Goal: Information Seeking & Learning: Learn about a topic

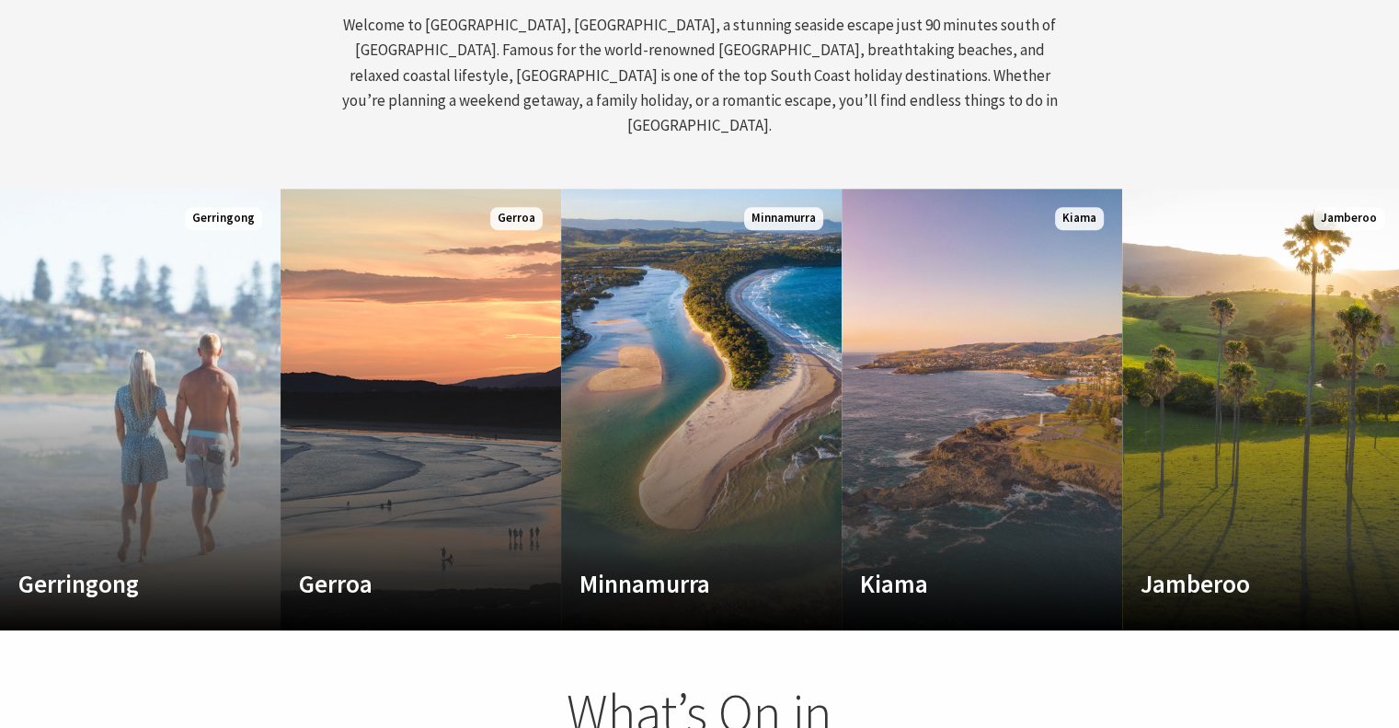
scroll to position [887, 0]
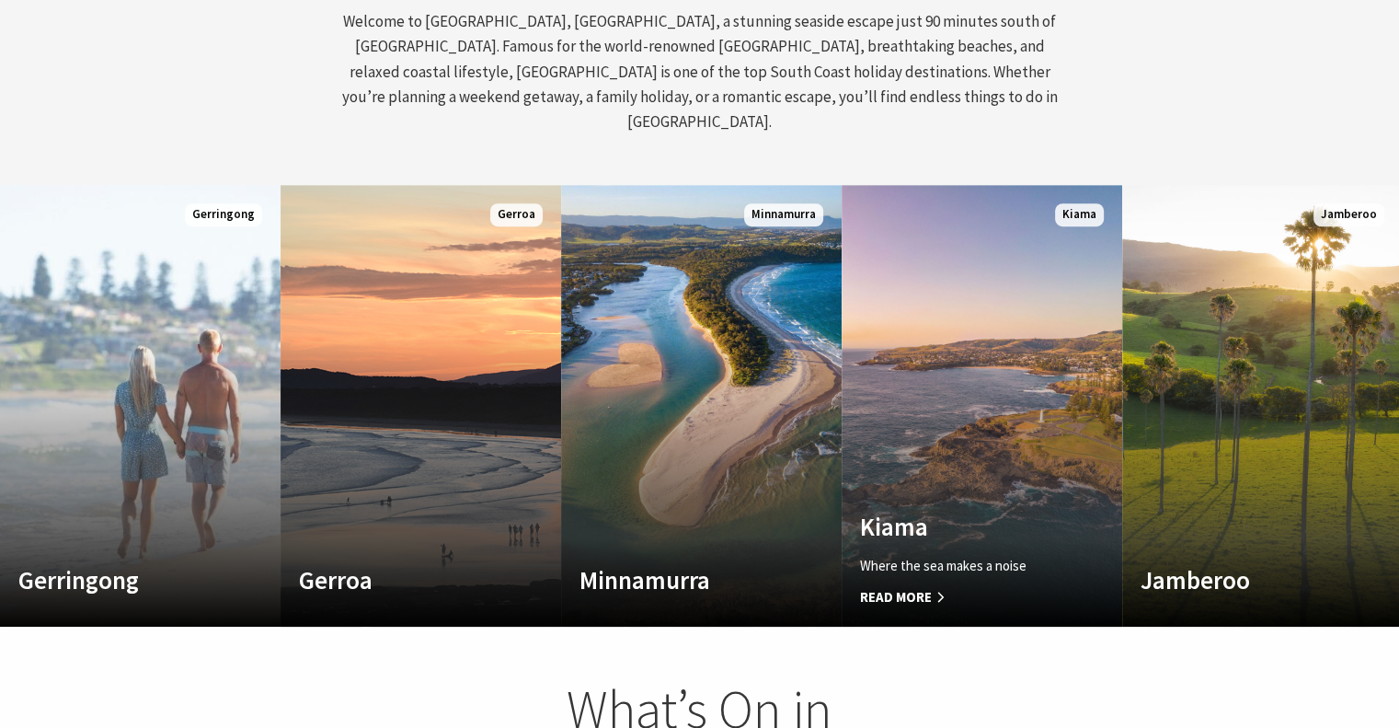
click at [971, 422] on link "Custom Image Used Kiama Where the sea makes a noise Read More Kiama" at bounding box center [982, 406] width 281 height 442
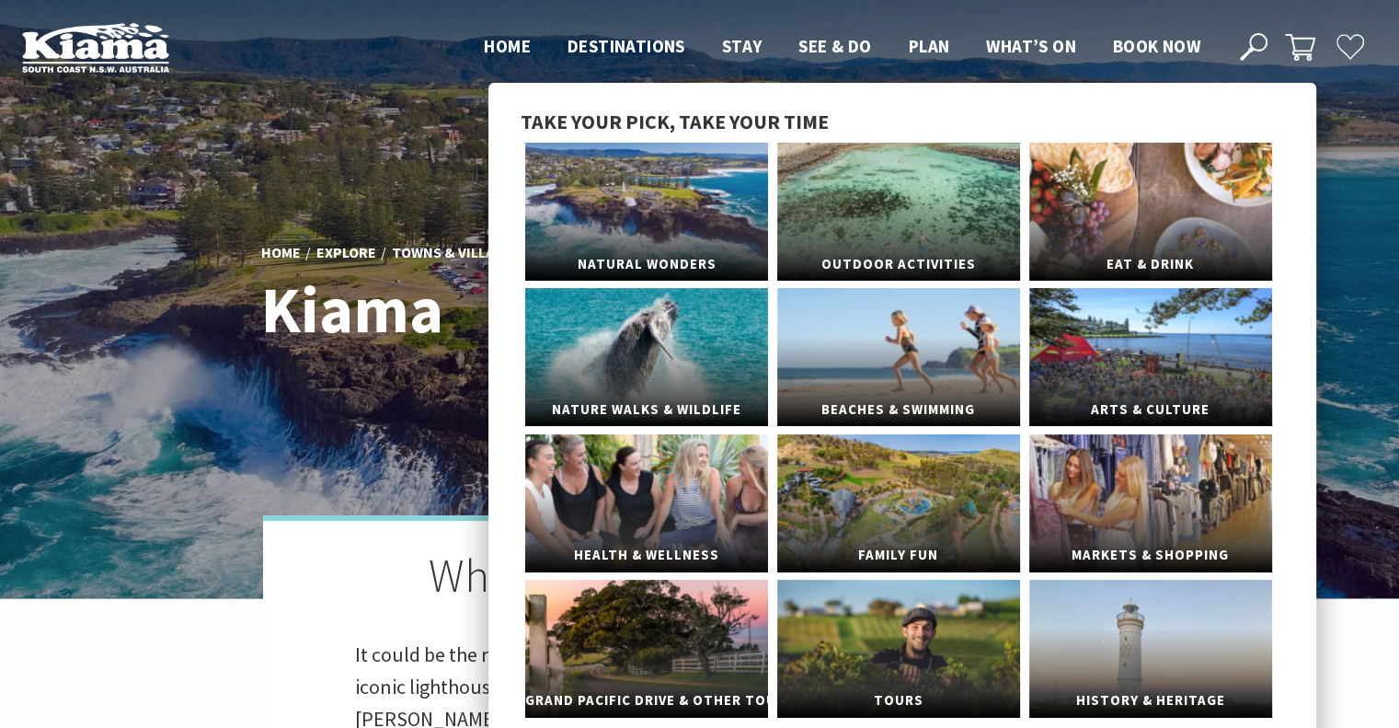
click at [834, 214] on link "Outdoor Activities" at bounding box center [898, 212] width 243 height 138
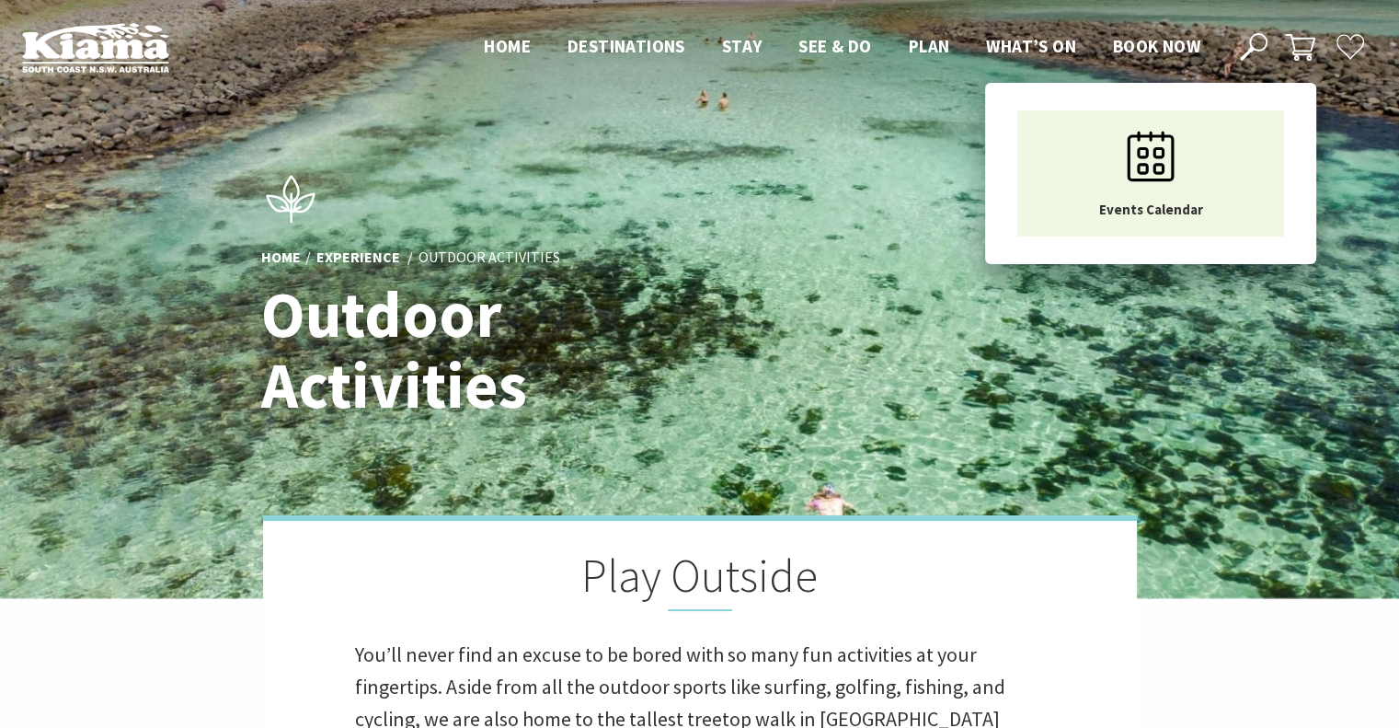
click at [1046, 41] on span "What’s On" at bounding box center [1031, 46] width 90 height 22
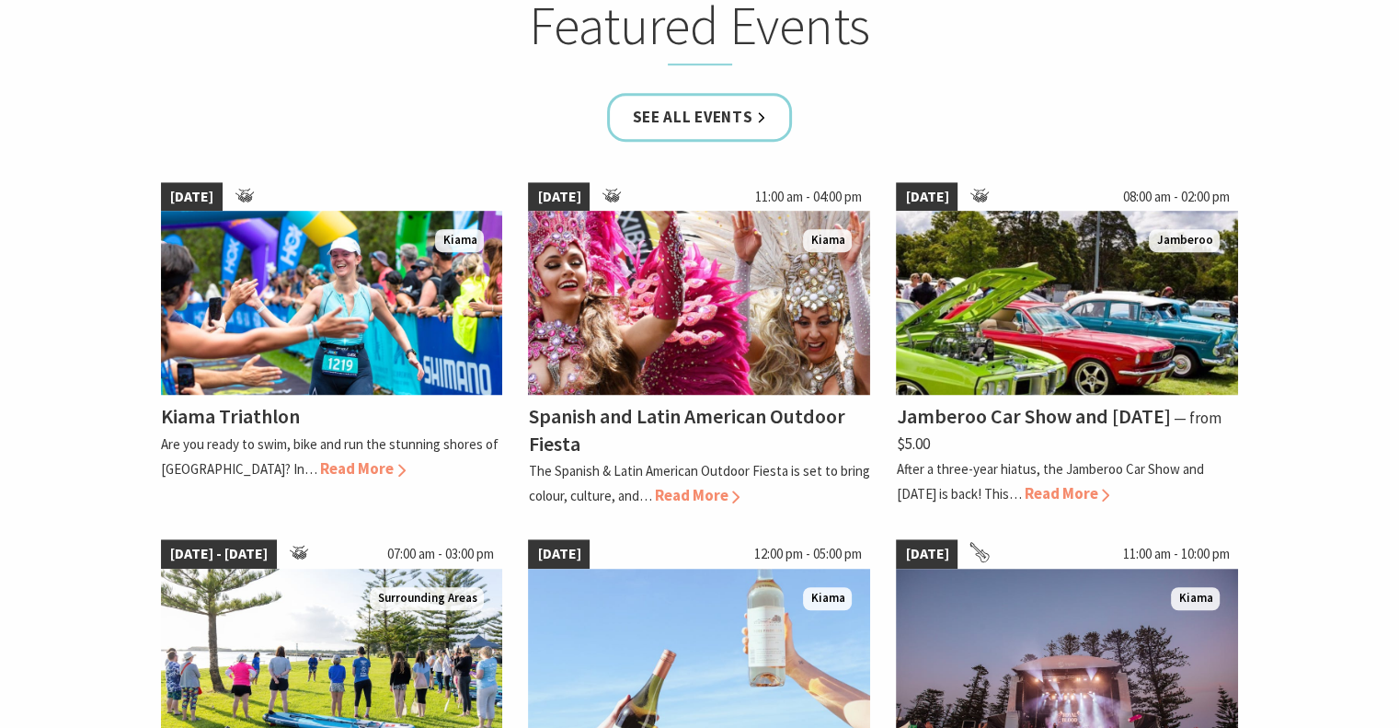
scroll to position [1185, 0]
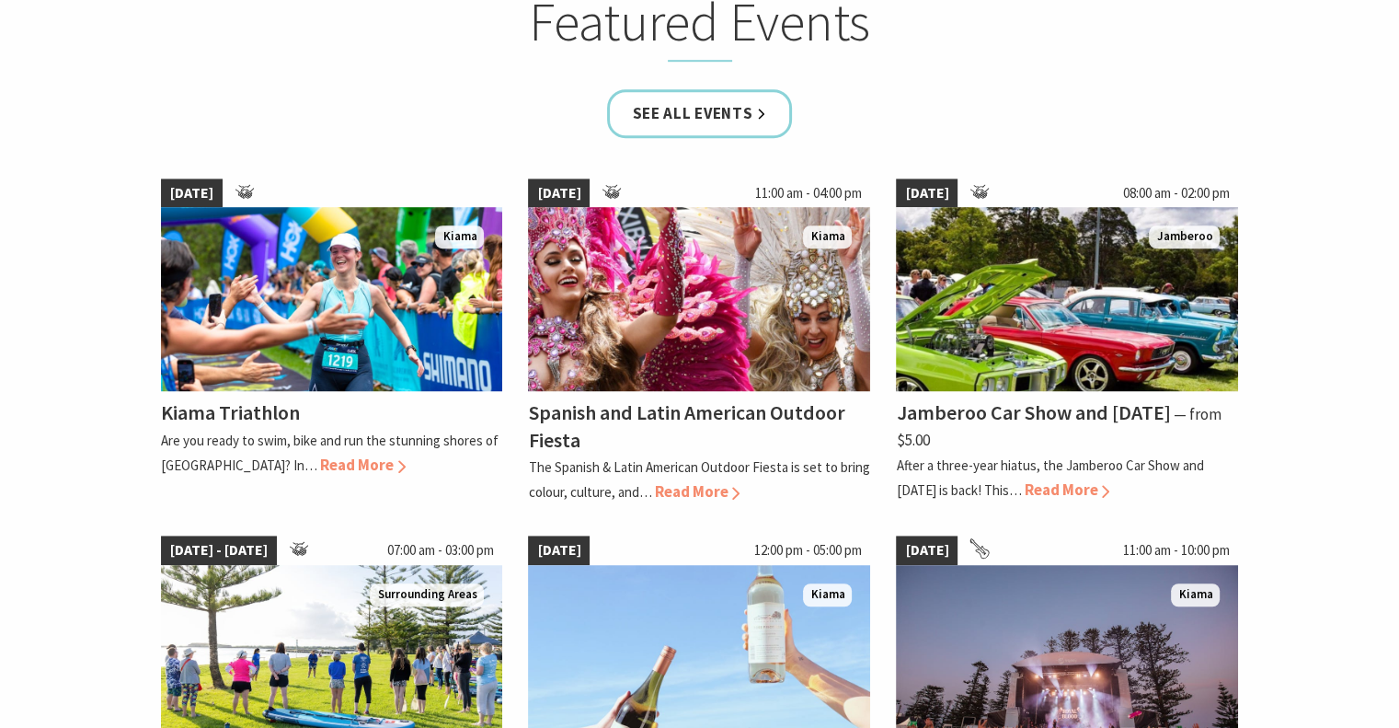
click at [320, 460] on span "Read More" at bounding box center [363, 464] width 86 height 20
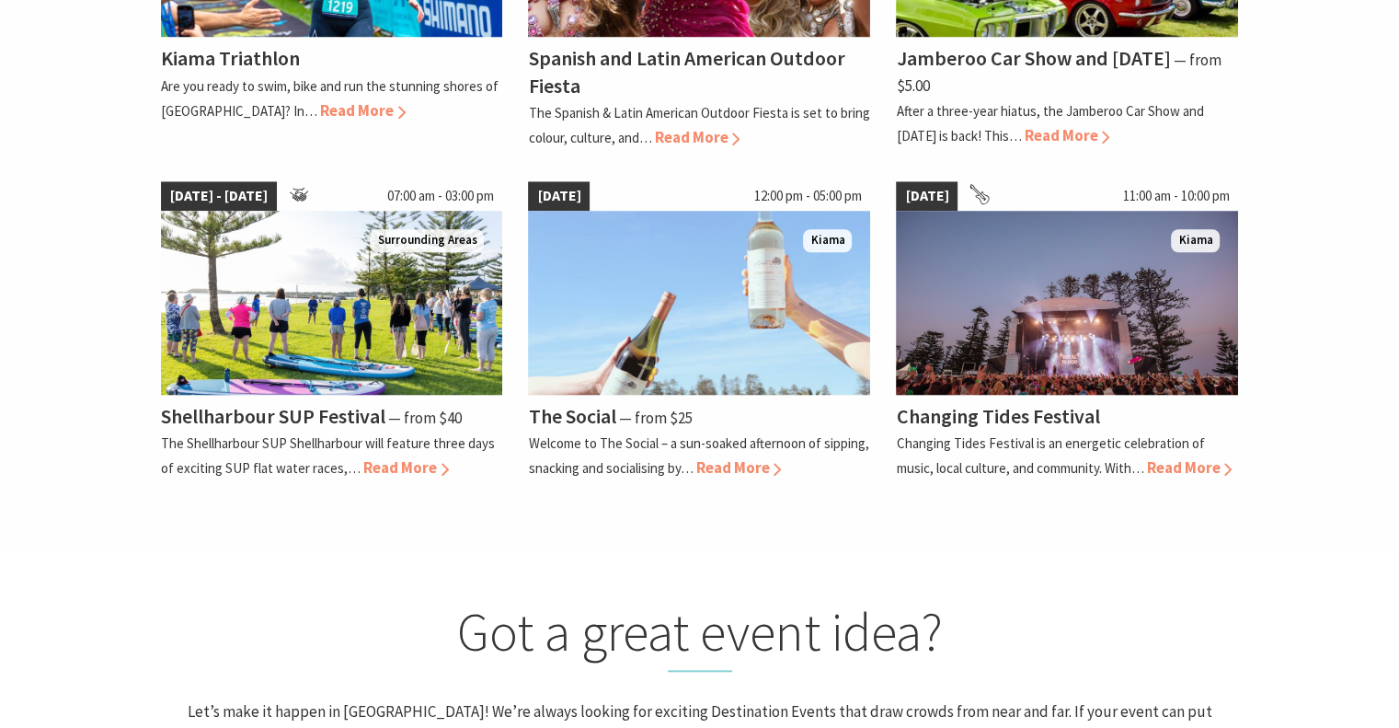
scroll to position [1544, 0]
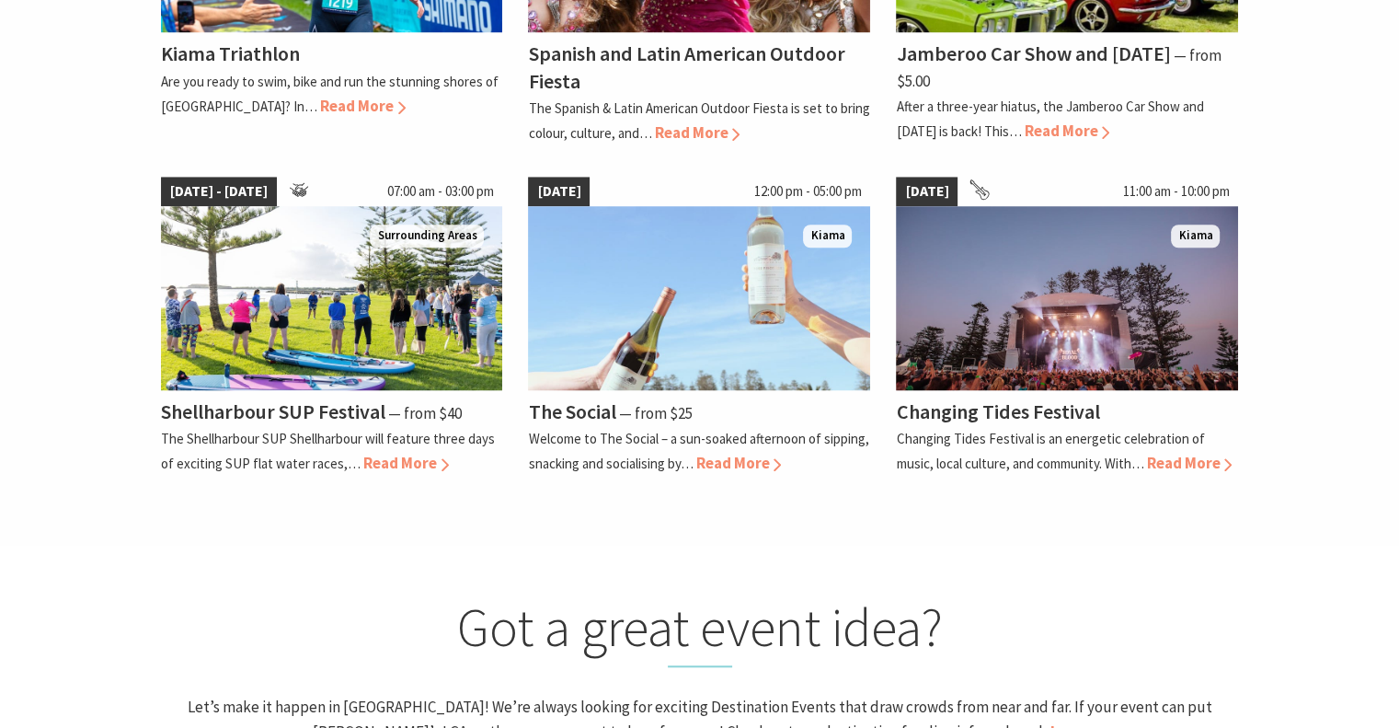
click at [99, 439] on section "Featured Events See all Events 27 Sep 25 Kiama Kiama Triathlon Are you ready to…" at bounding box center [699, 62] width 1399 height 964
click at [207, 595] on h2 "Got a great event idea?" at bounding box center [699, 631] width 1089 height 72
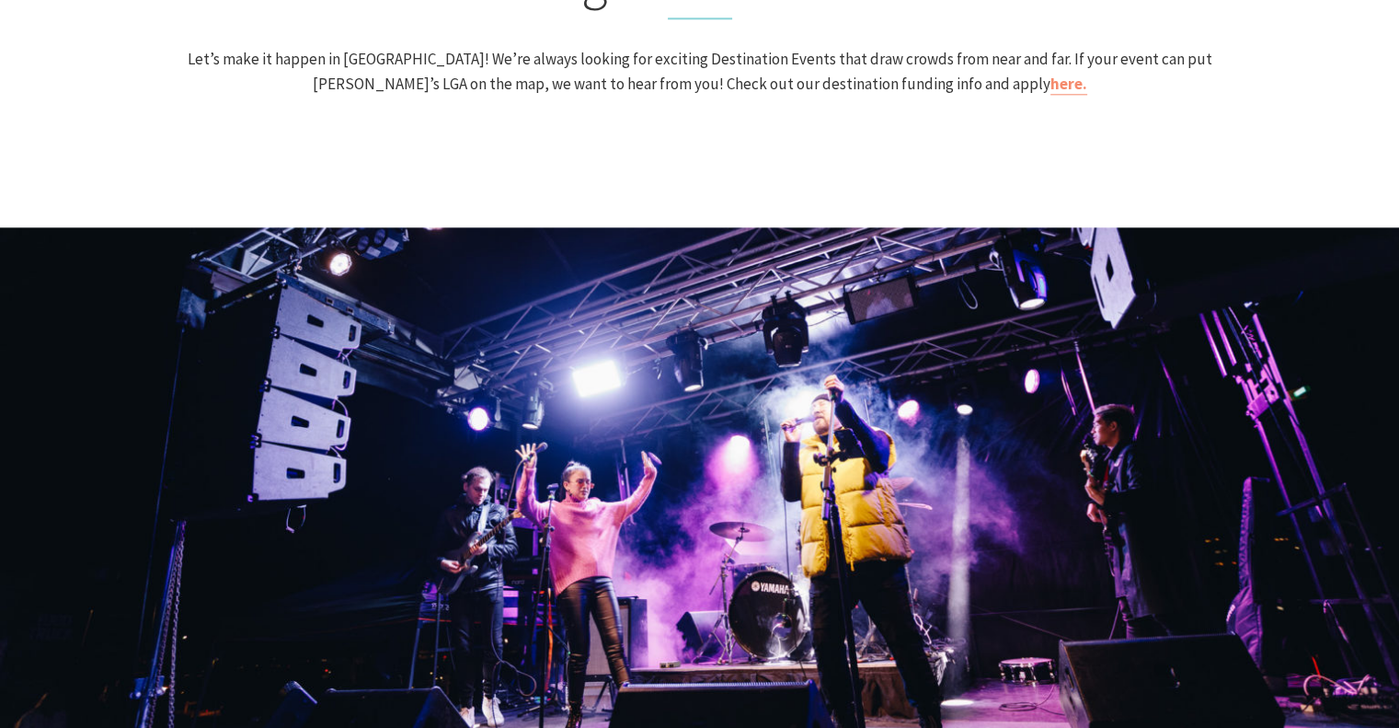
scroll to position [2207, 0]
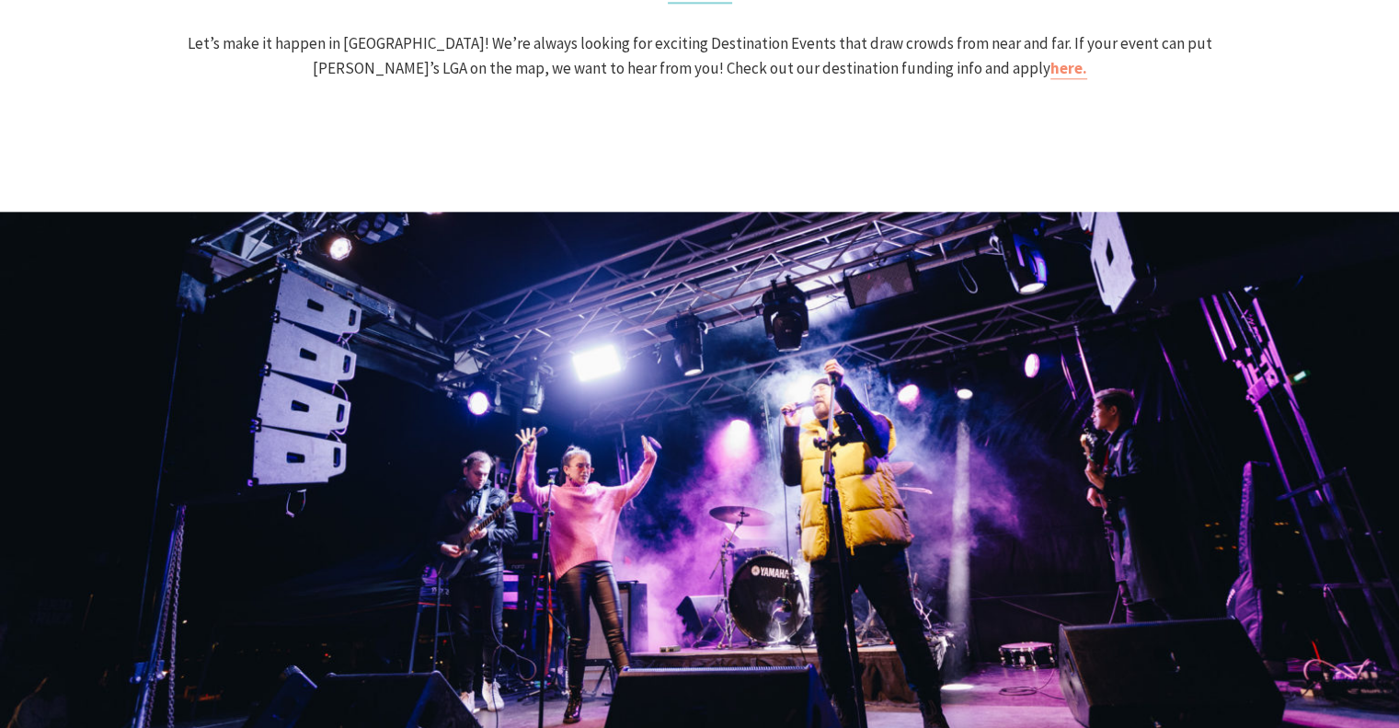
click at [207, 591] on img at bounding box center [699, 503] width 1399 height 583
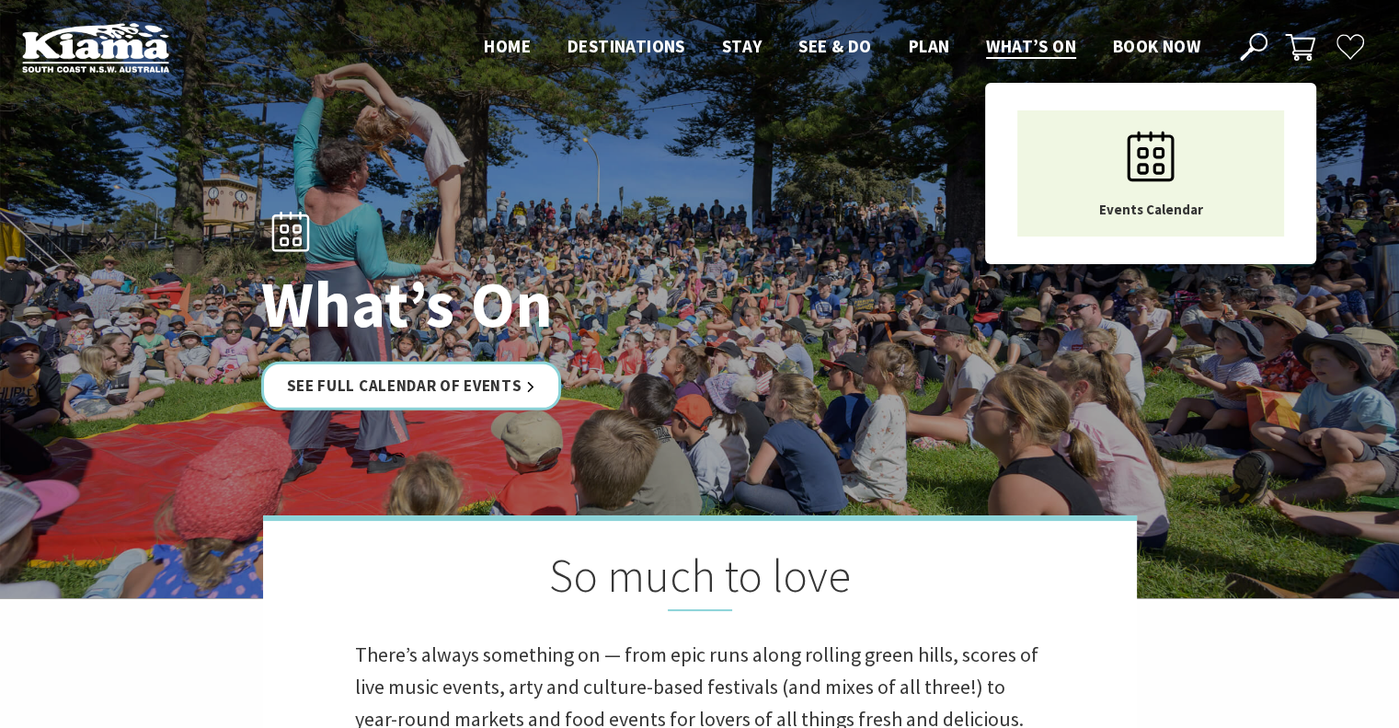
click at [987, 46] on span "What’s On" at bounding box center [1031, 46] width 90 height 22
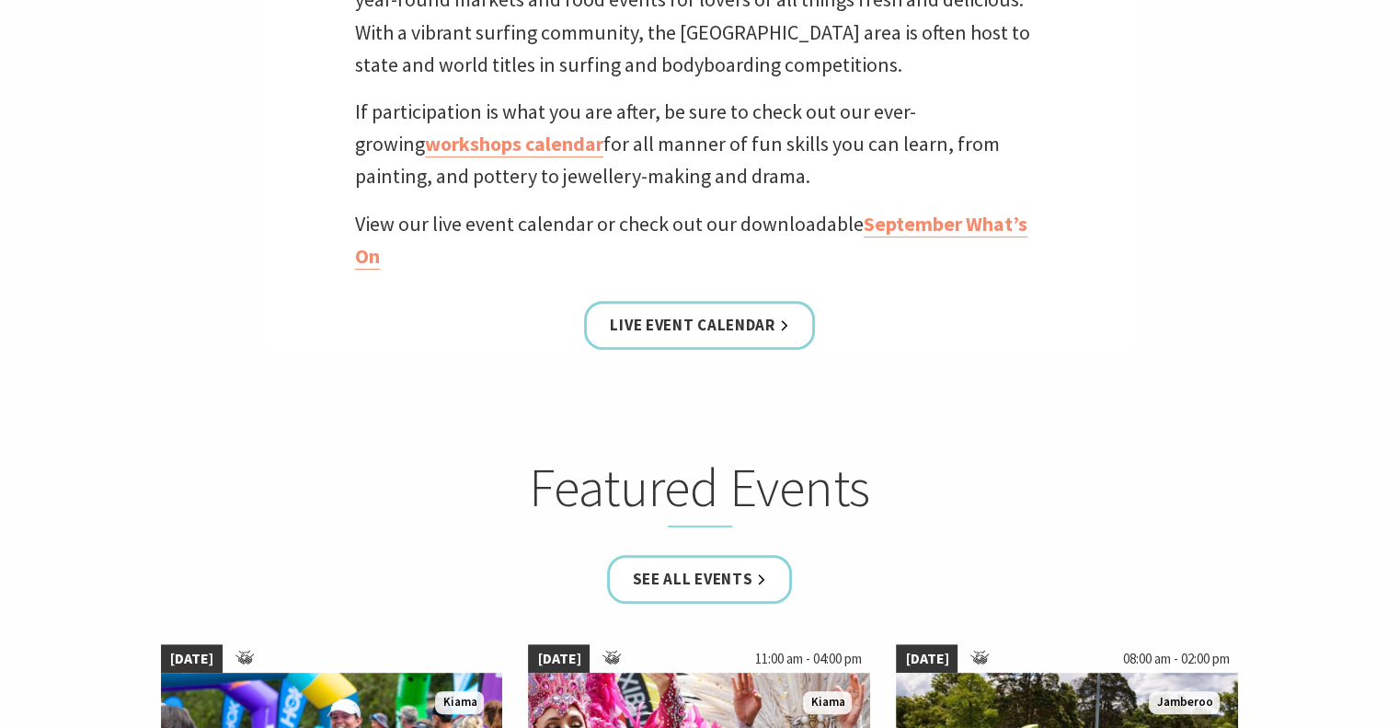
scroll to position [725, 0]
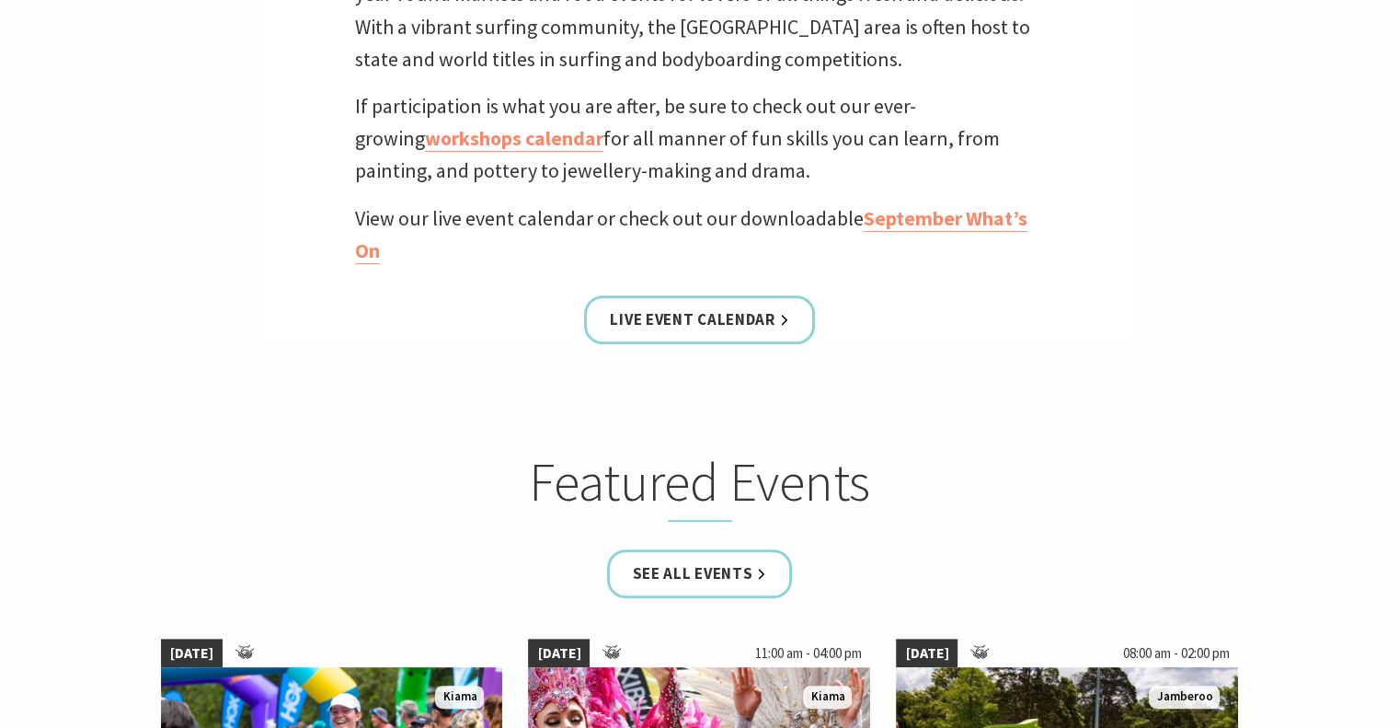
click at [720, 580] on link "See all Events" at bounding box center [700, 573] width 186 height 49
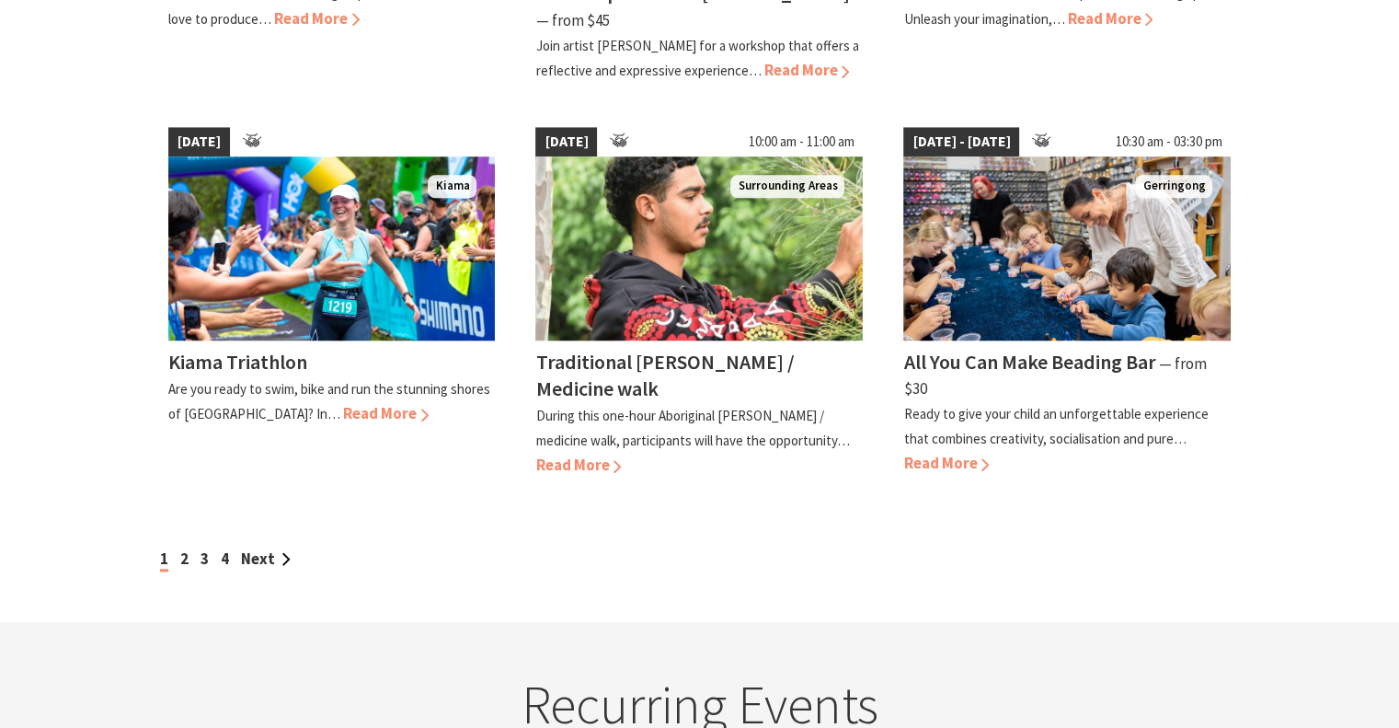
scroll to position [1638, 0]
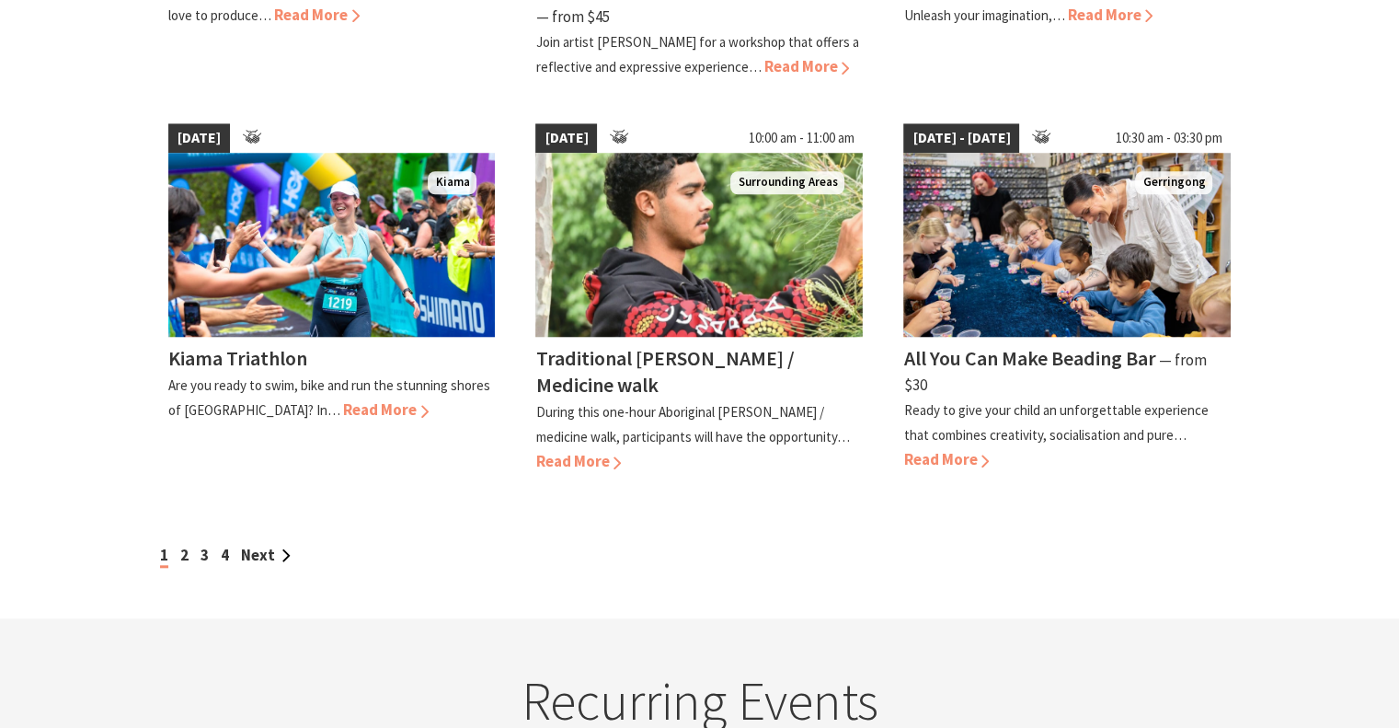
click at [184, 545] on link "2" at bounding box center [184, 555] width 8 height 20
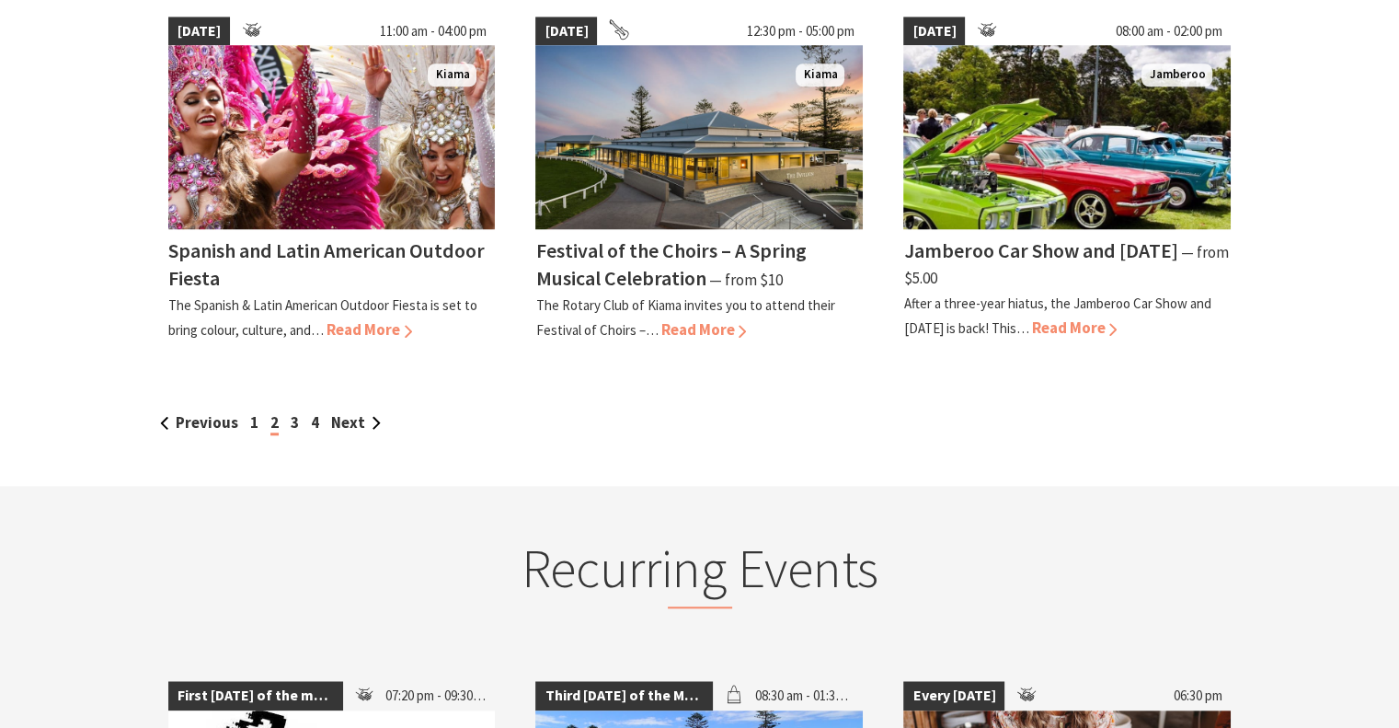
scroll to position [1691, 0]
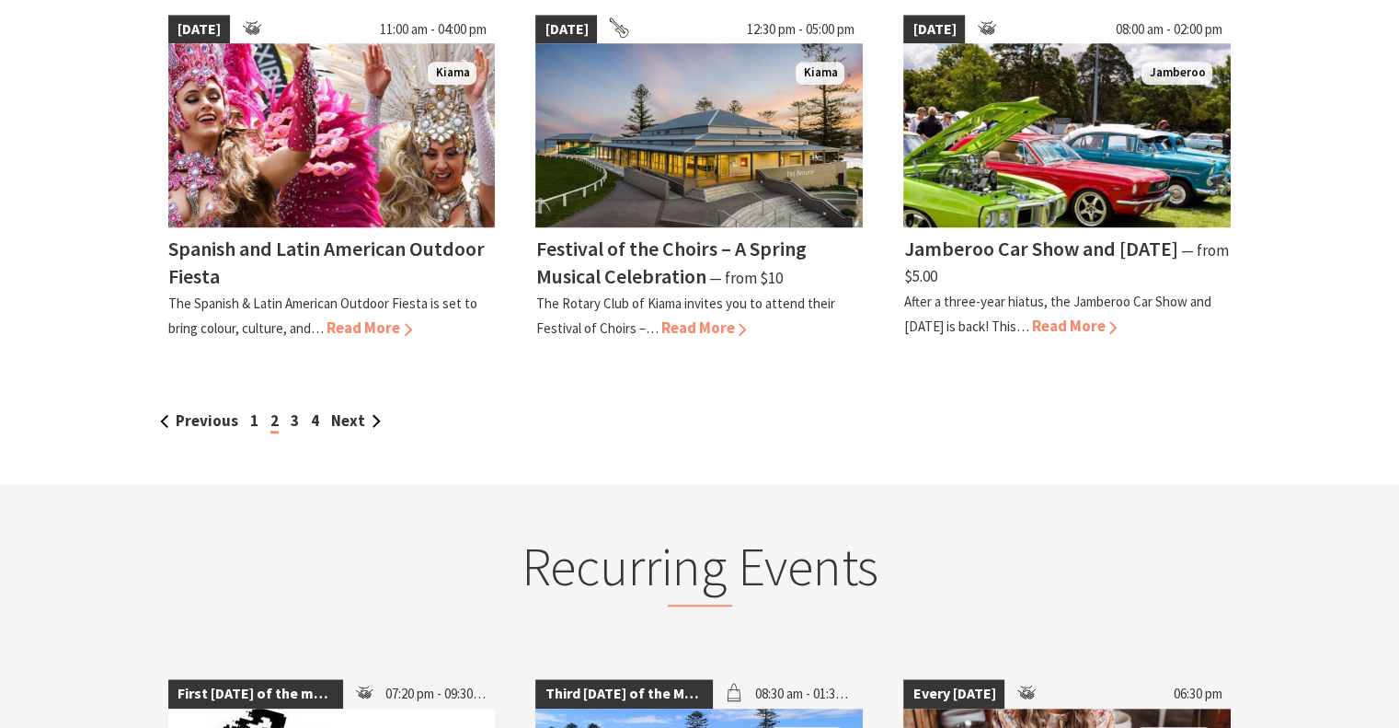
click at [293, 410] on link "3" at bounding box center [295, 420] width 8 height 20
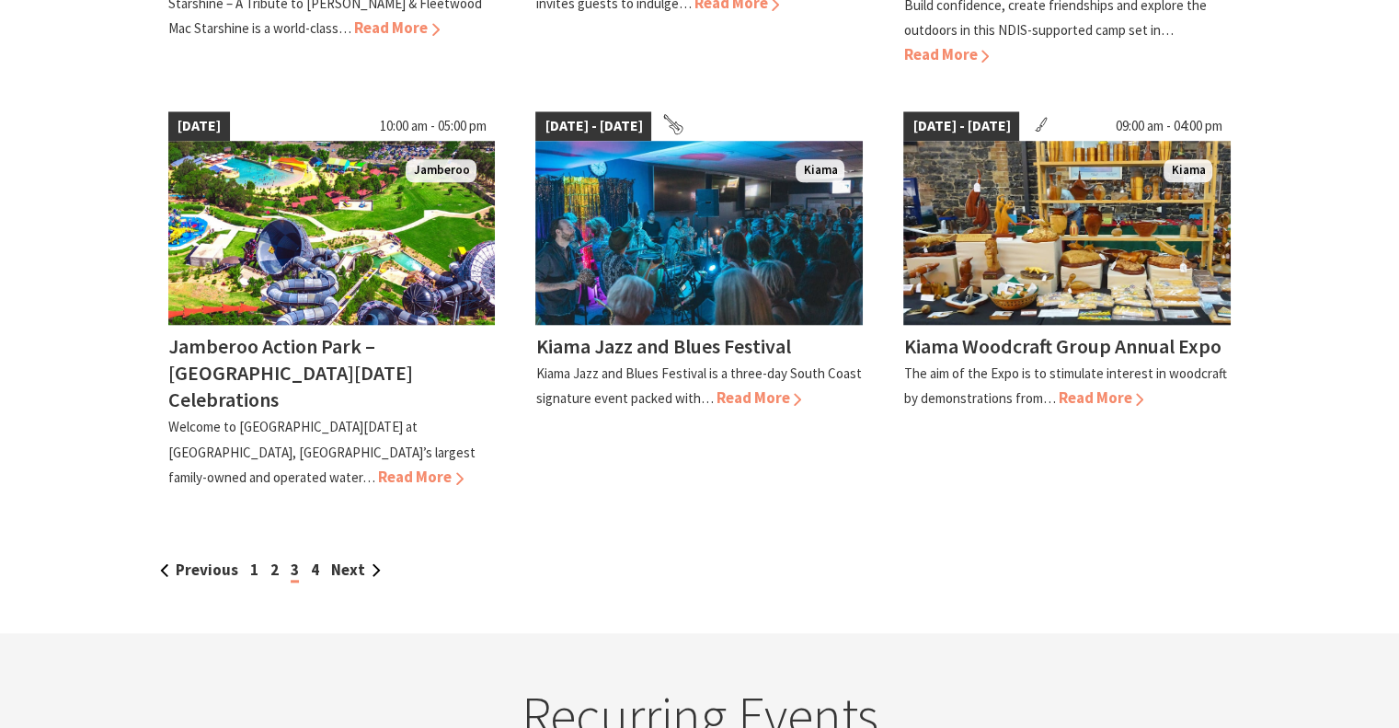
scroll to position [1677, 0]
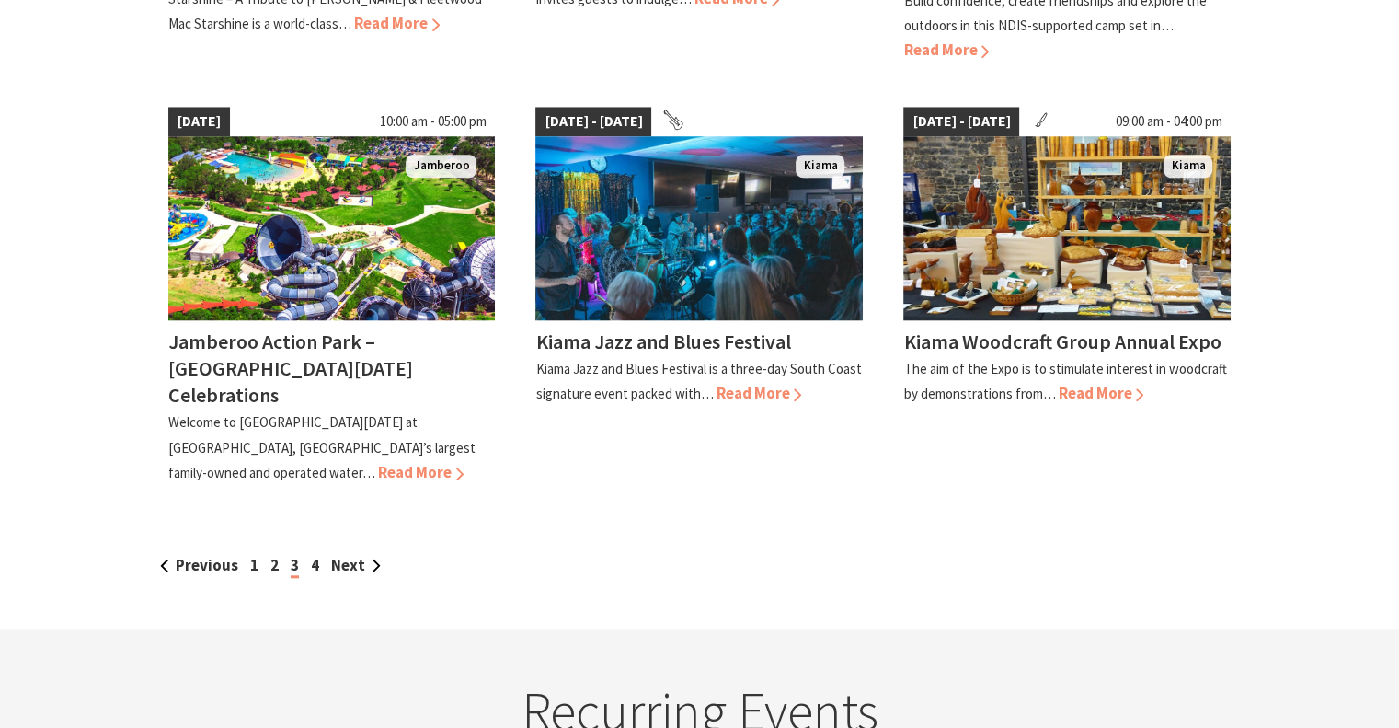
click at [312, 555] on link "4" at bounding box center [315, 565] width 8 height 20
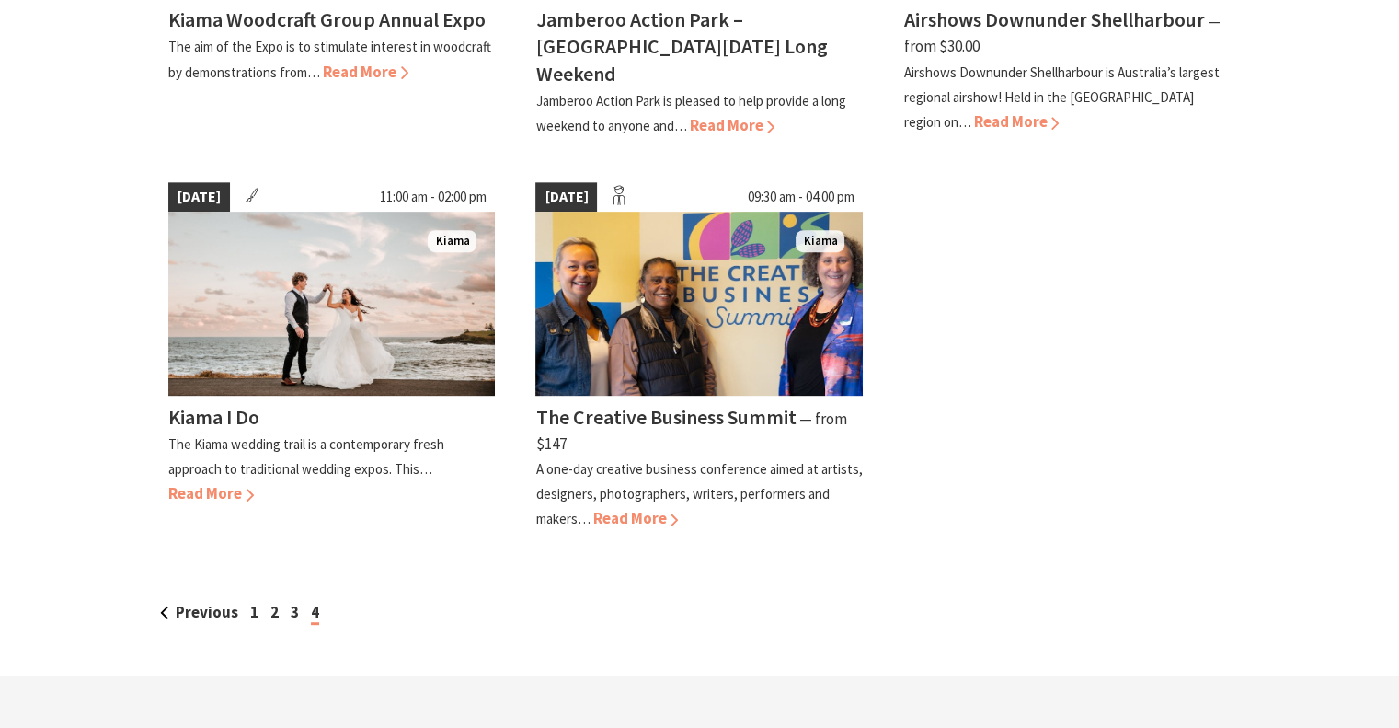
scroll to position [787, 0]
